Goal: Use online tool/utility: Use online tool/utility

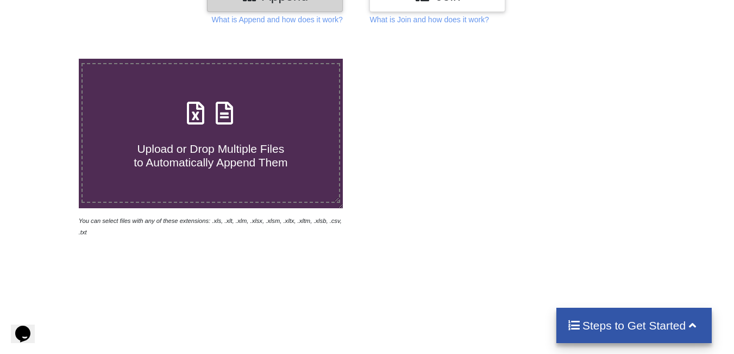
click at [201, 165] on span "Upload or Drop Multiple Files to Automatically Append Them" at bounding box center [211, 155] width 154 height 26
click at [49, 59] on input "Upload or Drop Multiple Files to Automatically Append Them" at bounding box center [49, 59] width 0 height 0
type input "C:\fakepath\mv-report-[DATE]-[DATE] (85).csv"
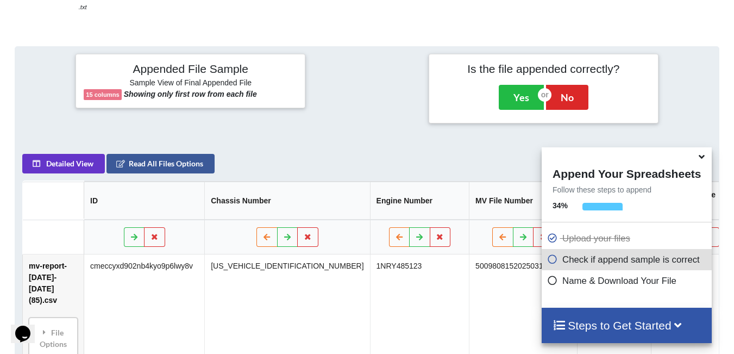
scroll to position [423, 0]
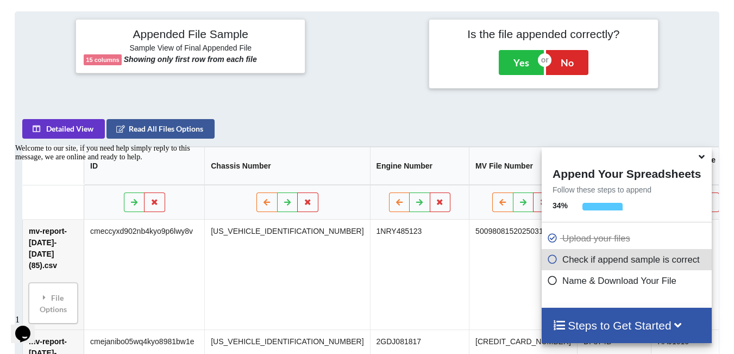
click at [702, 158] on icon at bounding box center [701, 155] width 11 height 10
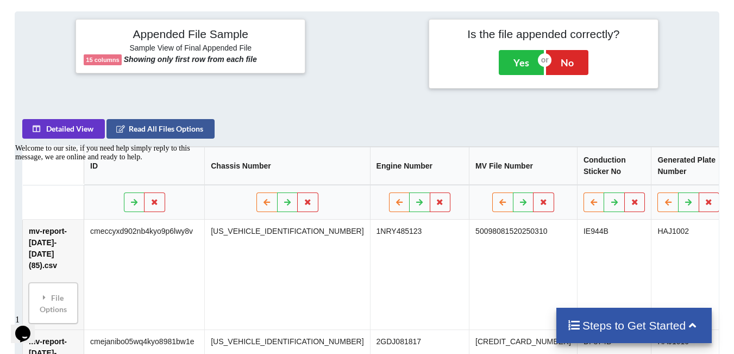
click at [155, 161] on div "Welcome to our site, if you need help simply reply to this message, we are onli…" at bounding box center [113, 152] width 196 height 17
click at [15, 144] on icon "Chat attention grabber" at bounding box center [15, 144] width 0 height 0
click at [155, 199] on icon at bounding box center [154, 201] width 9 height 7
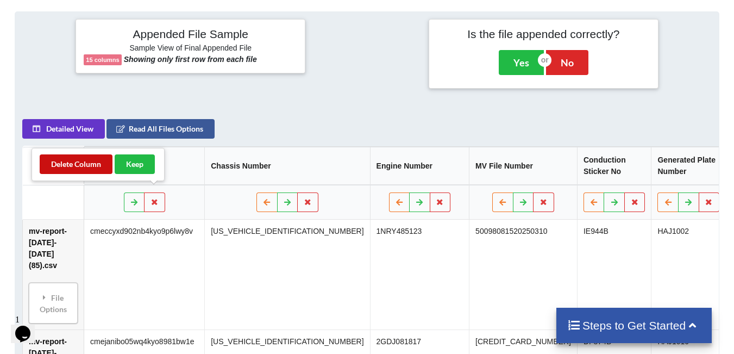
click at [86, 163] on button "Delete Column" at bounding box center [76, 164] width 73 height 20
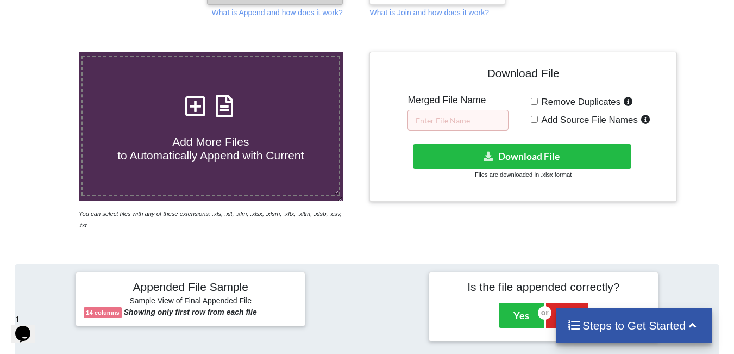
scroll to position [151, 0]
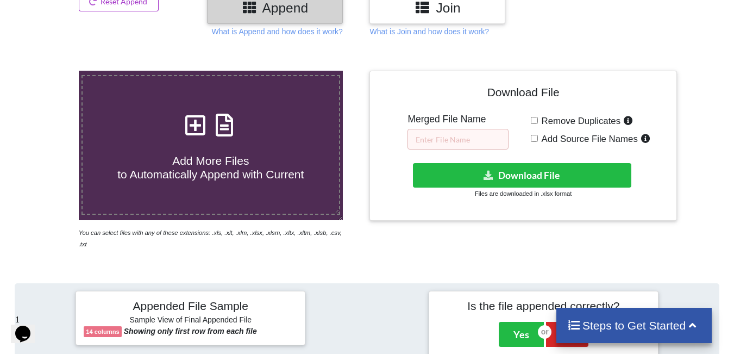
click at [538, 117] on span "Remove Duplicates" at bounding box center [579, 121] width 83 height 10
click at [538, 117] on input "Remove Duplicates" at bounding box center [534, 120] width 7 height 7
checkbox input "true"
click at [480, 134] on input "text" at bounding box center [458, 139] width 101 height 21
type input "PRMIS [DATE]"
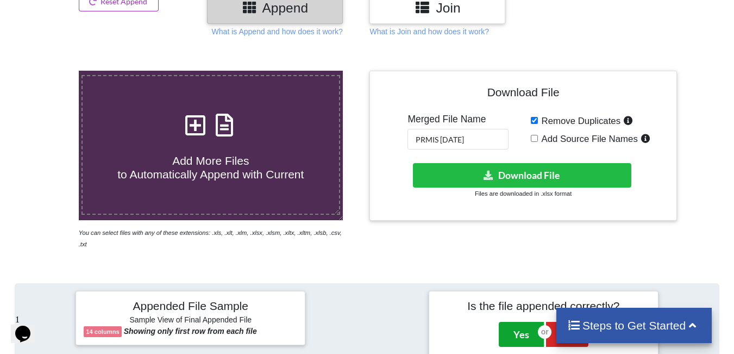
click at [513, 326] on button "Yes" at bounding box center [521, 334] width 45 height 25
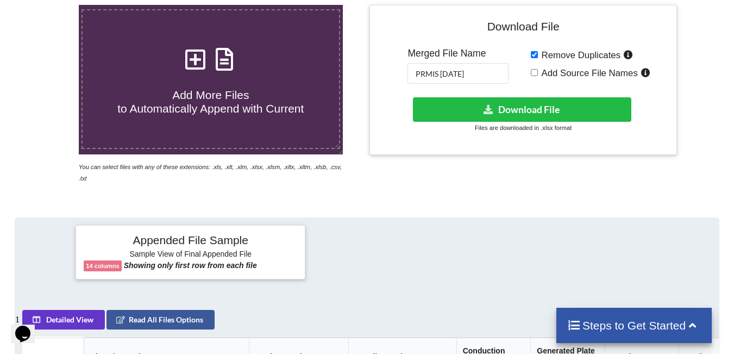
scroll to position [222, 0]
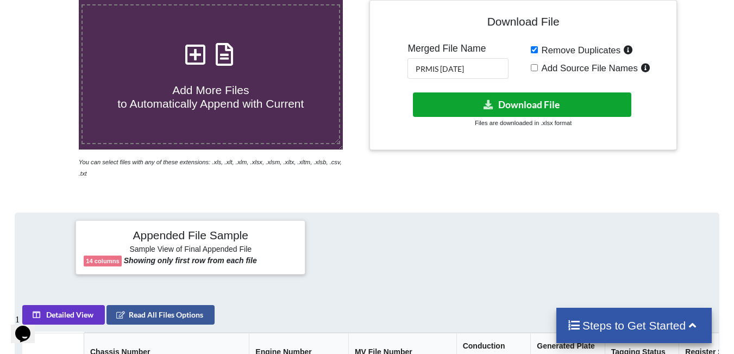
click at [513, 102] on button "Download File" at bounding box center [522, 104] width 219 height 24
